Goal: Navigation & Orientation: Find specific page/section

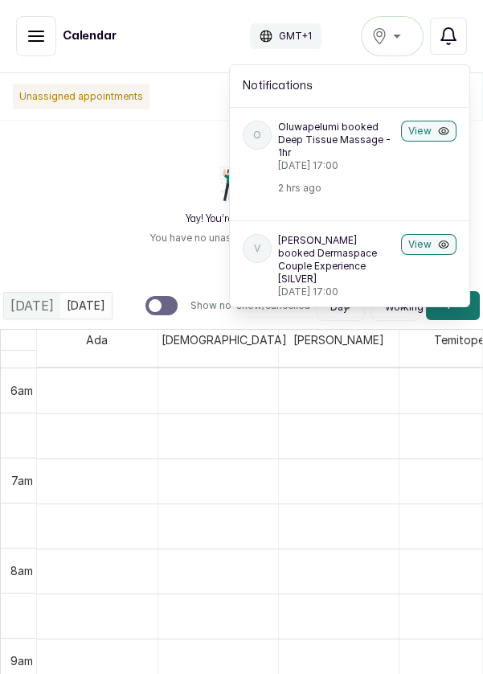
scroll to position [541, 0]
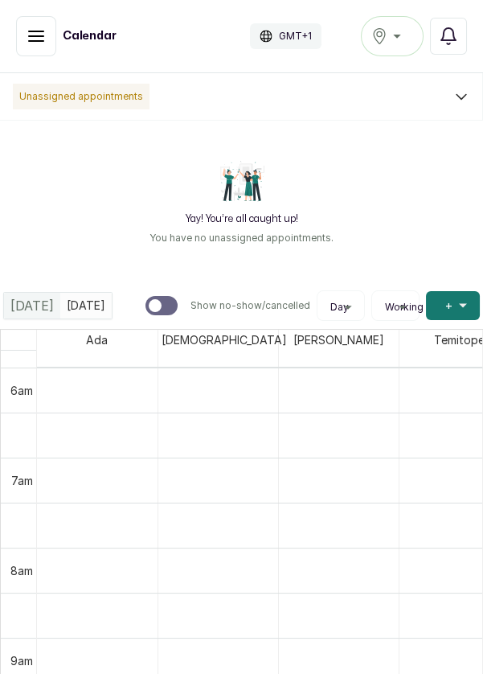
click at [30, 311] on span "[DATE]" at bounding box center [31, 305] width 43 height 19
click at [27, 314] on div "[DATE]" at bounding box center [32, 306] width 56 height 26
click at [9, 318] on div "[DATE]" at bounding box center [32, 306] width 56 height 26
